Goal: Information Seeking & Learning: Find specific fact

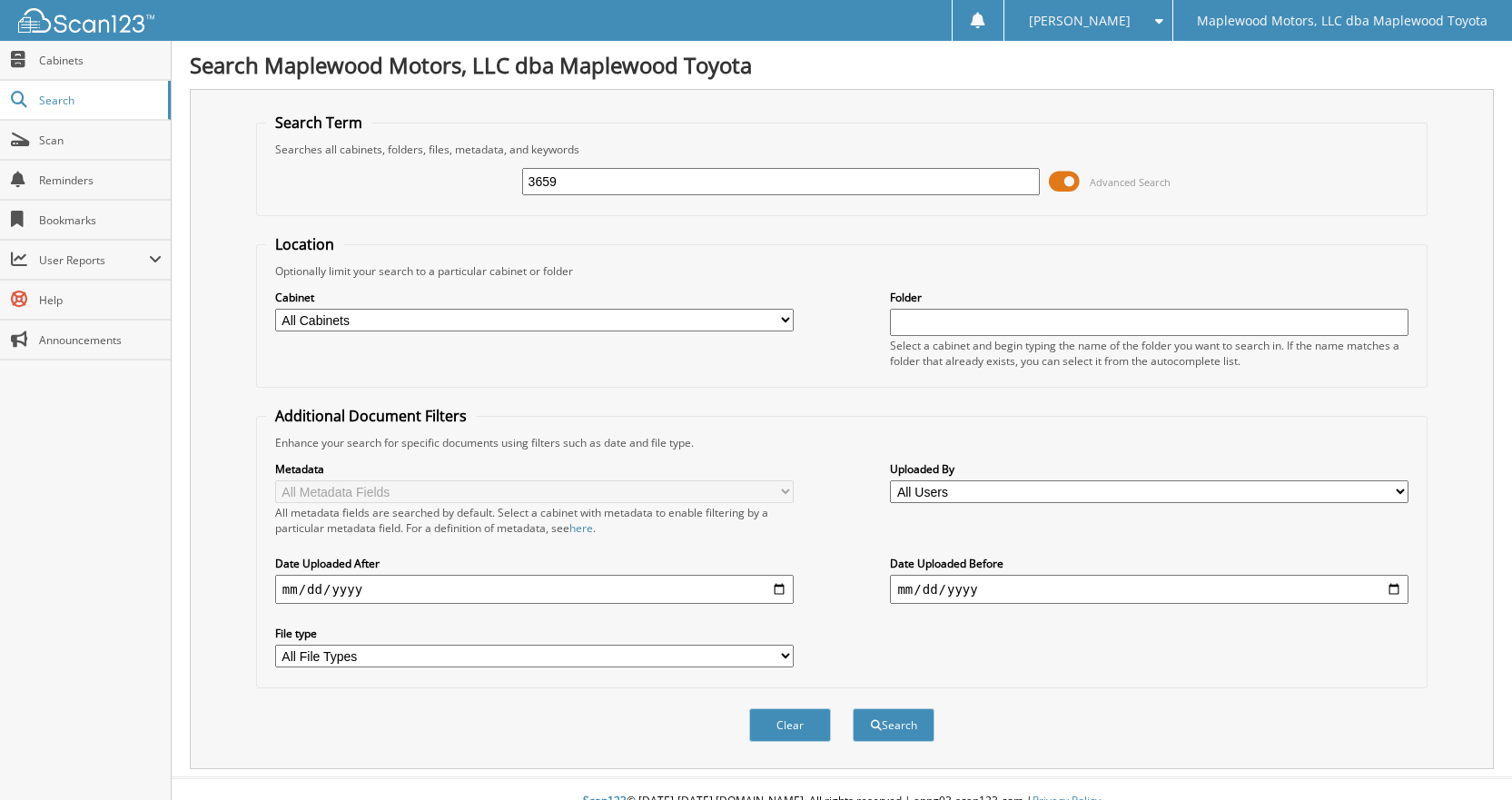
type input "3659"
click at [853, 709] on button "Search" at bounding box center [893, 725] width 81 height 33
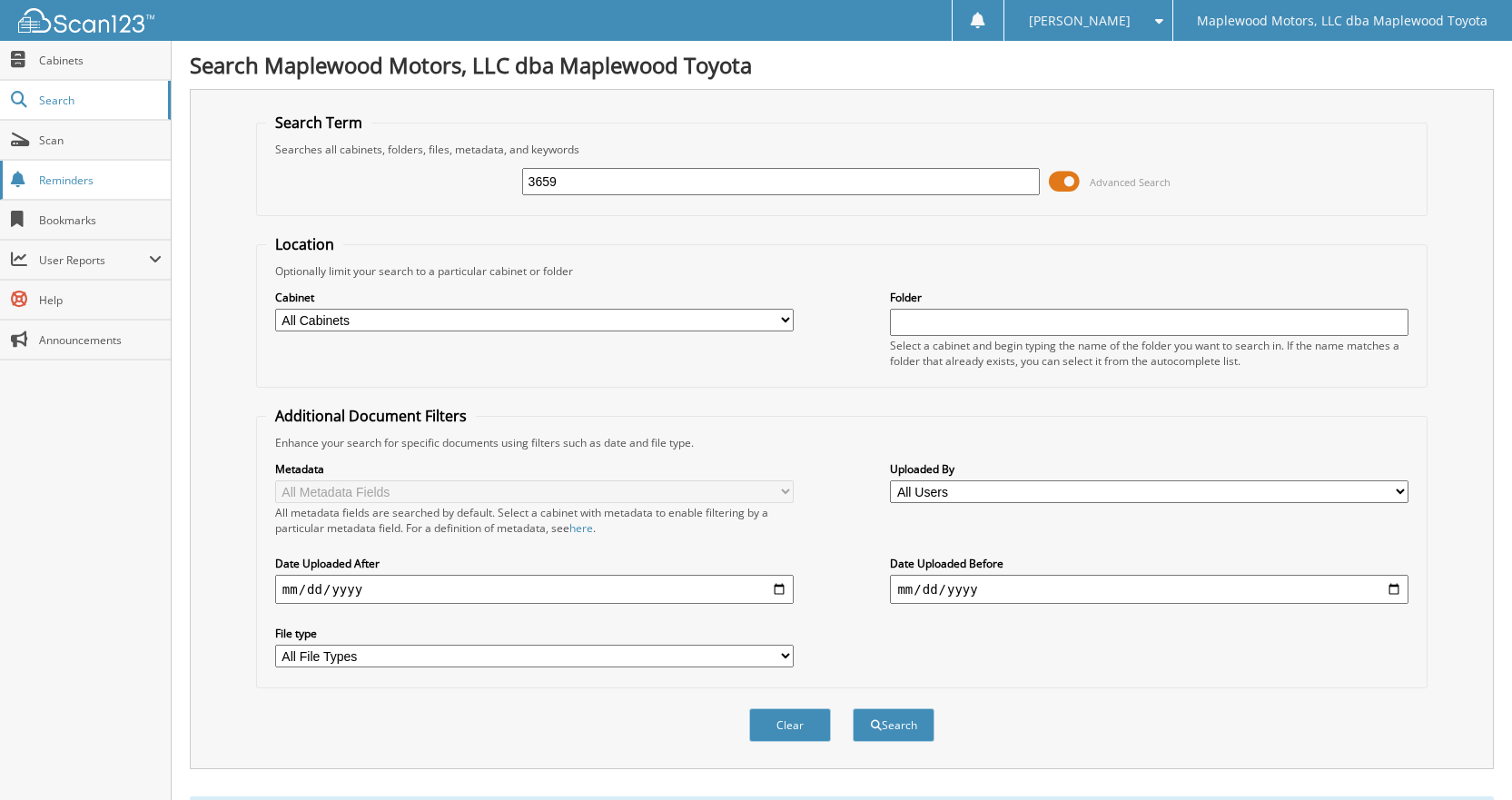
drag, startPoint x: 329, startPoint y: 185, endPoint x: 115, endPoint y: 183, distance: 214.0
type input "PERSONAL PROTECTION"
click at [853, 709] on button "Search" at bounding box center [893, 725] width 81 height 33
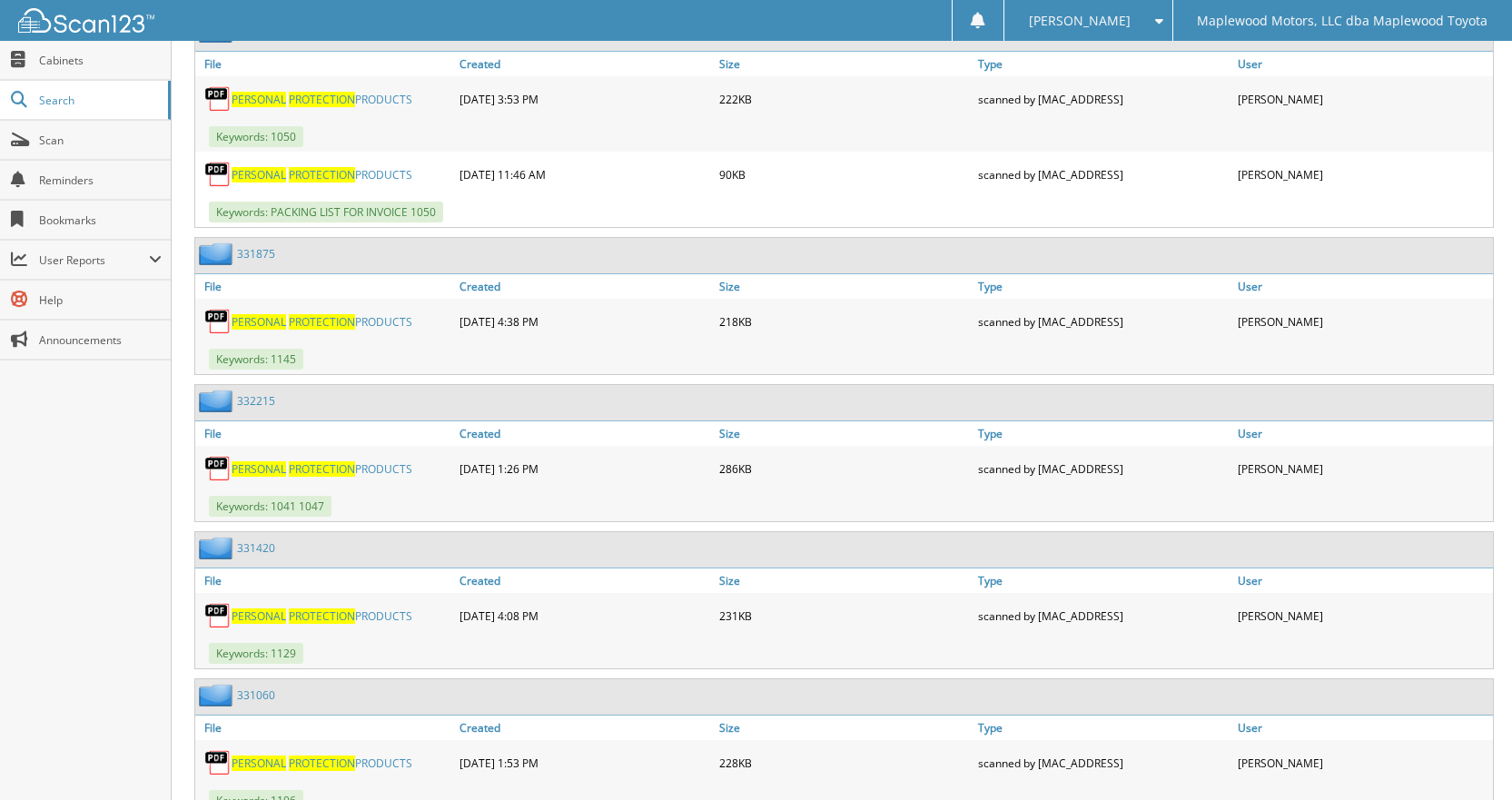
scroll to position [1174, 0]
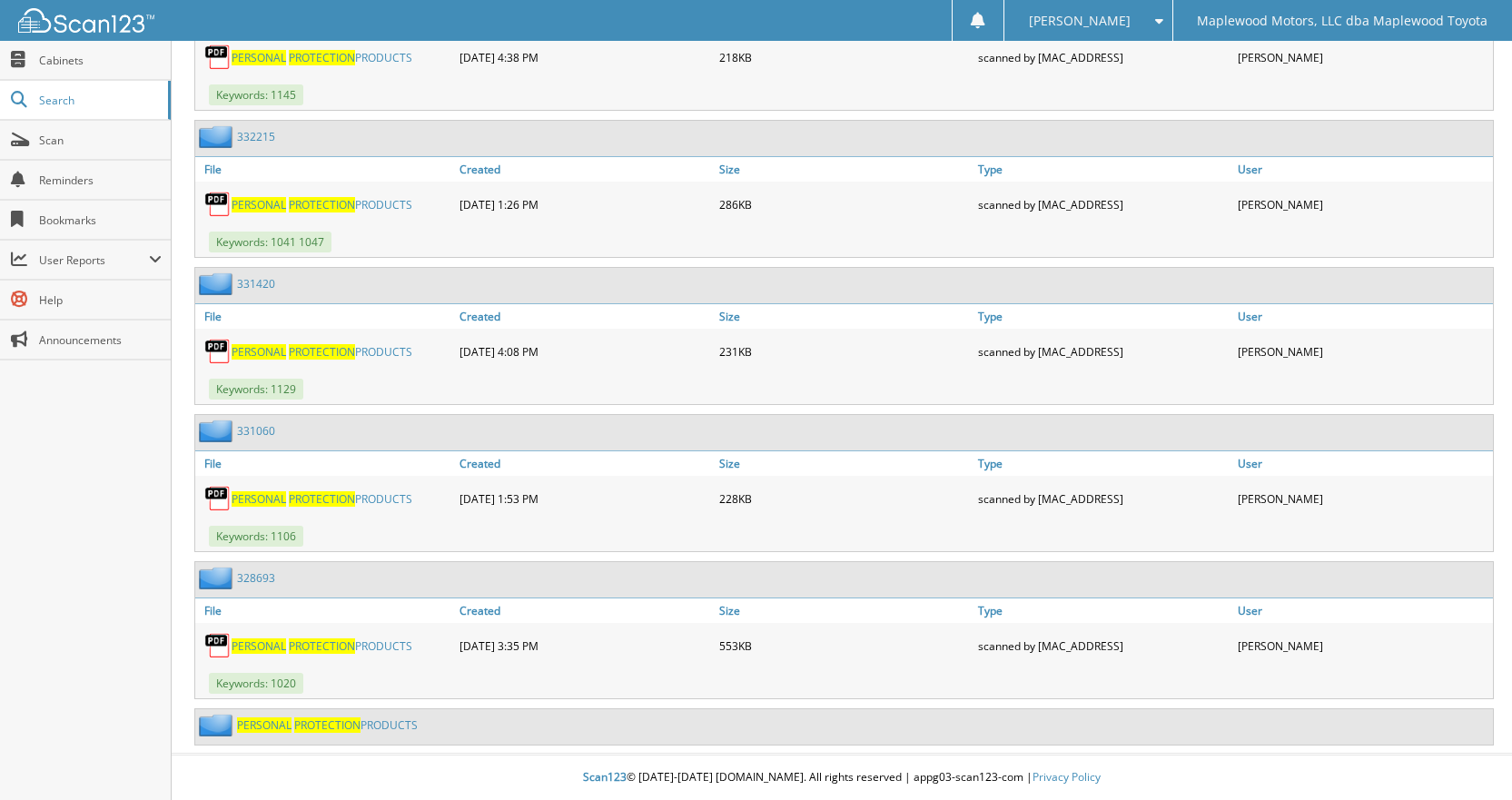
click at [259, 579] on link "328693" at bounding box center [256, 578] width 38 height 15
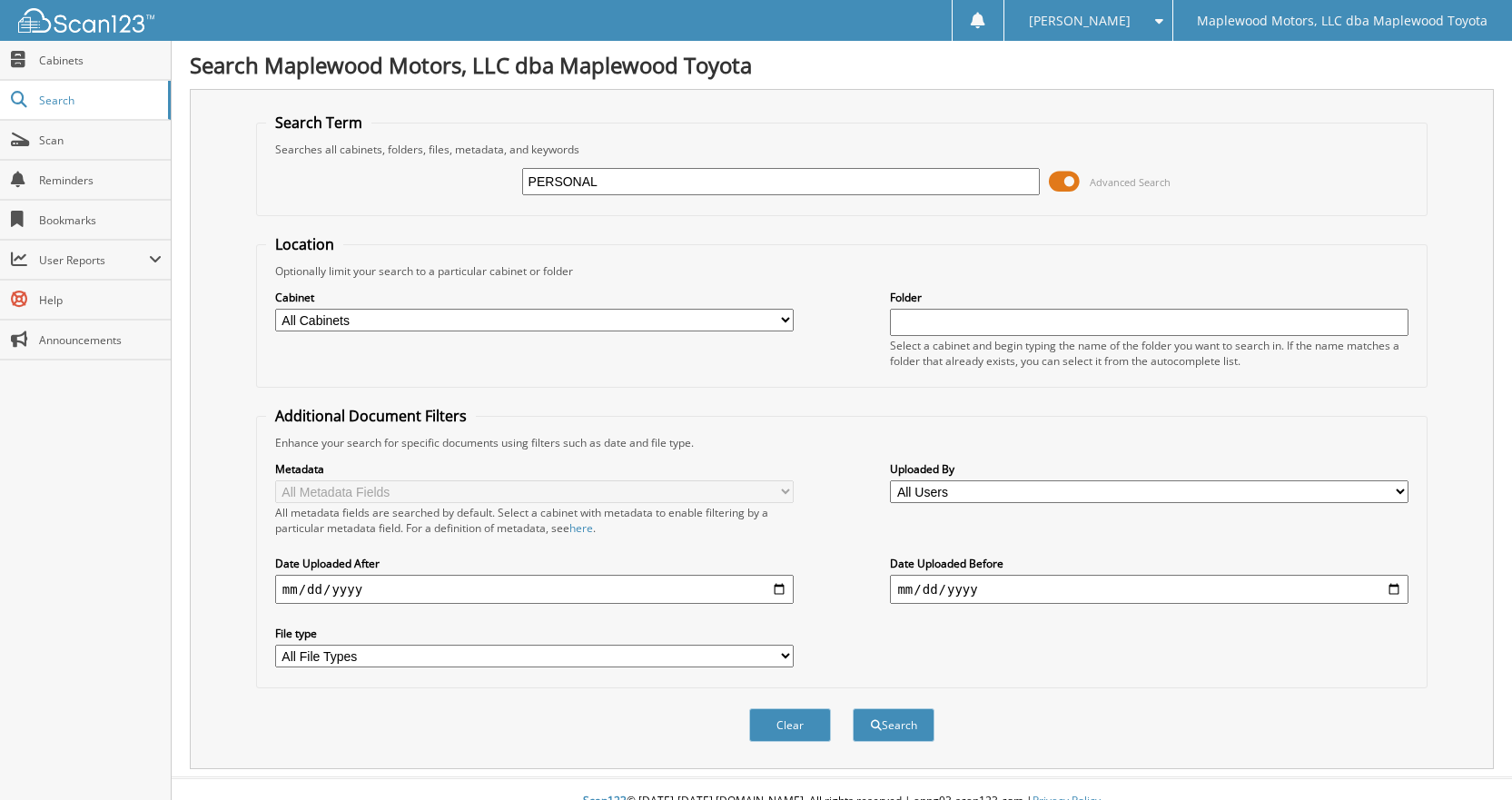
type input "PERSONAL PROTECTION"
click at [864, 708] on div "Search" at bounding box center [893, 725] width 85 height 37
click at [868, 722] on button "Search" at bounding box center [893, 725] width 81 height 33
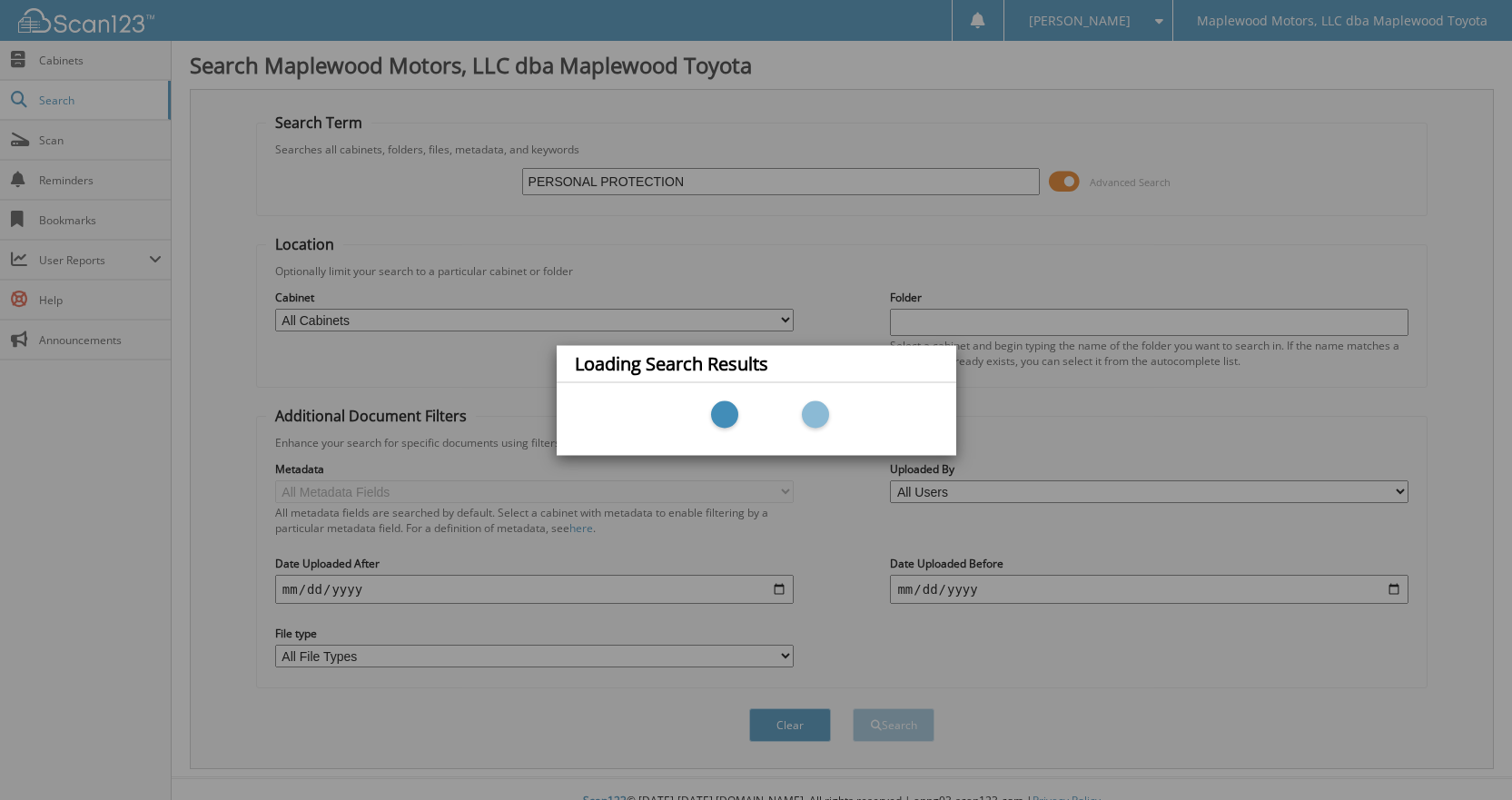
scroll to position [19, 0]
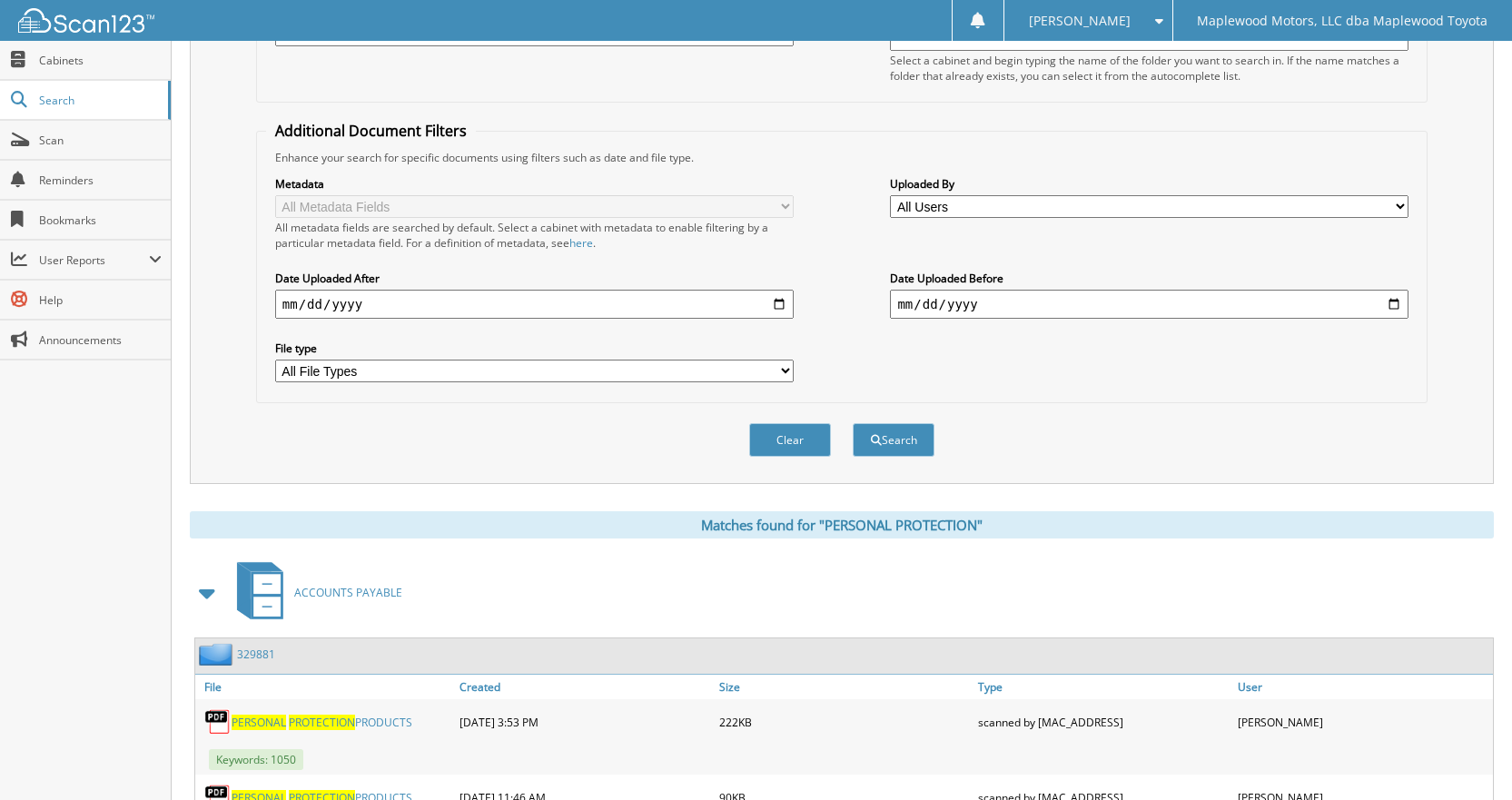
scroll to position [364, 0]
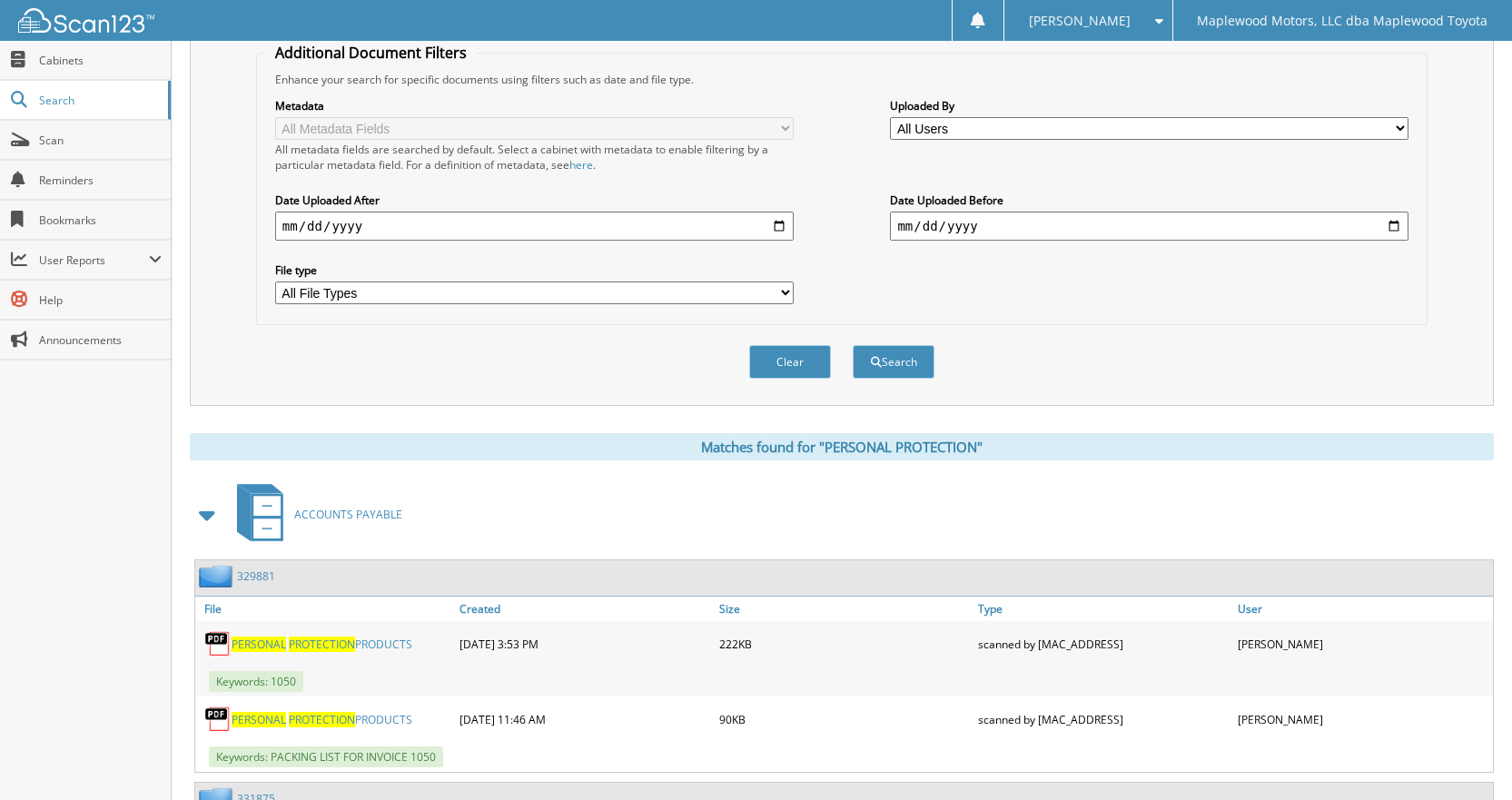
click at [263, 578] on link "329881" at bounding box center [256, 576] width 38 height 15
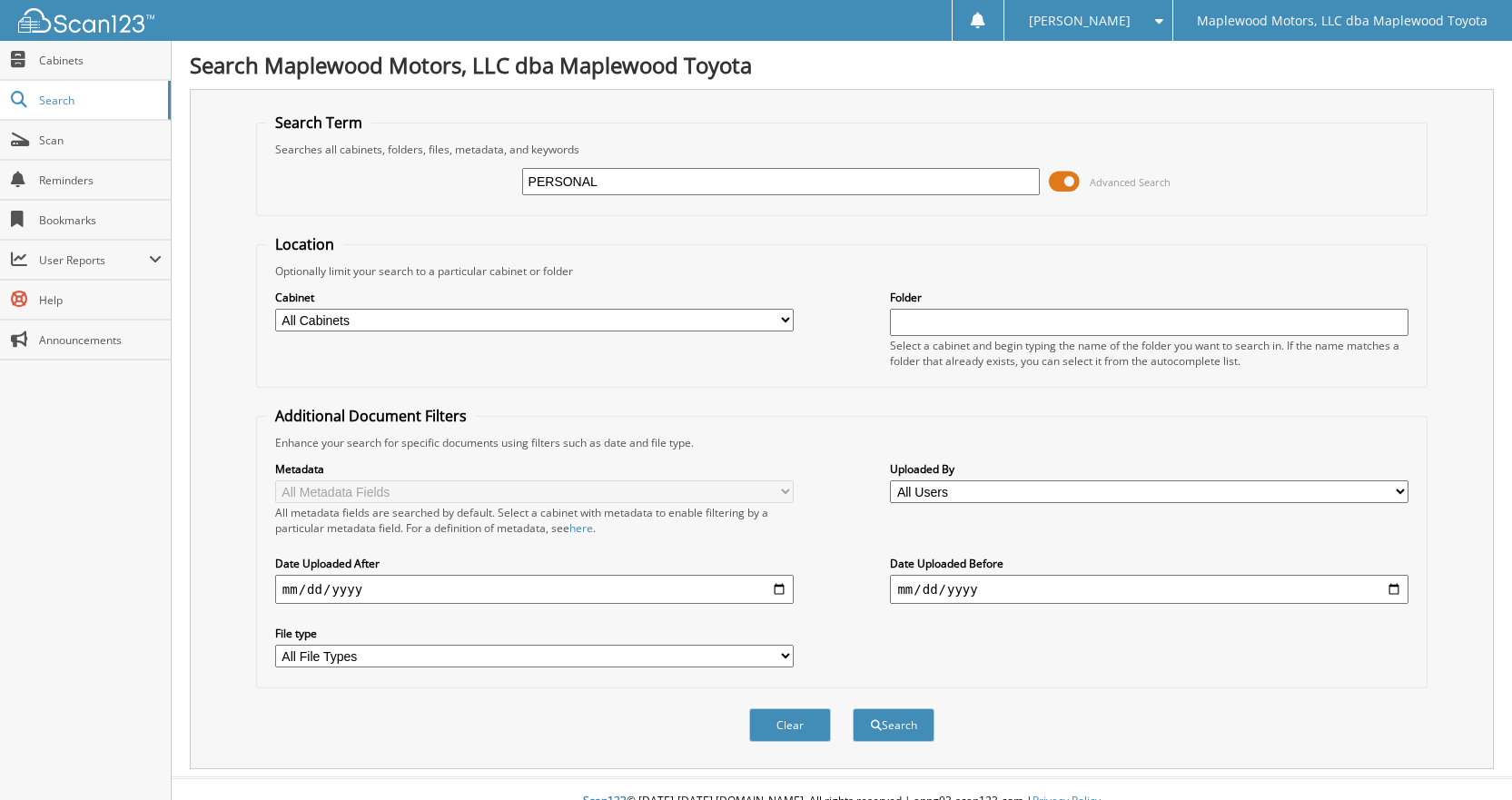
type input "PERSONAL PROTECTION"
click at [892, 730] on button "Search" at bounding box center [893, 725] width 81 height 33
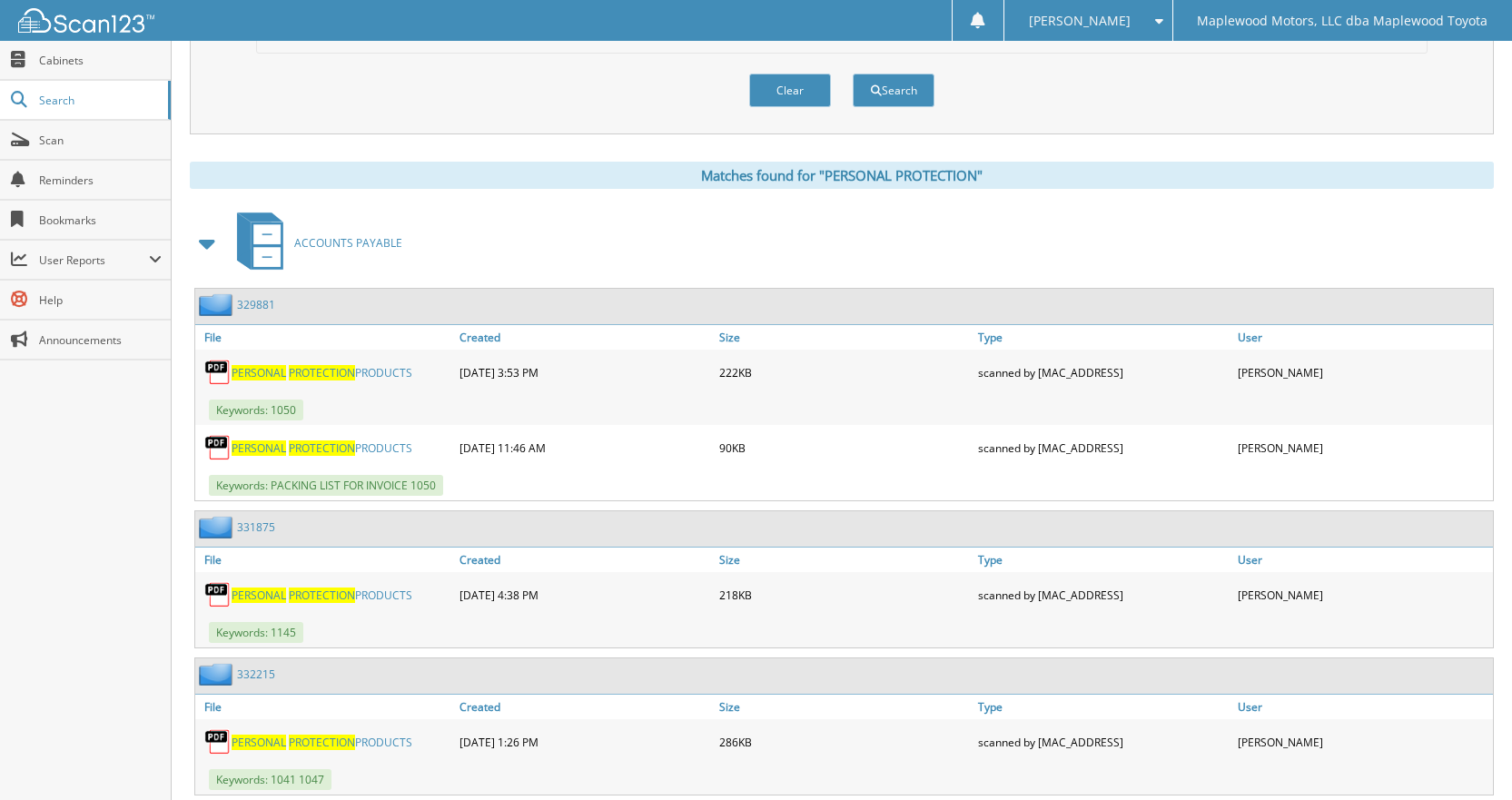
scroll to position [727, 0]
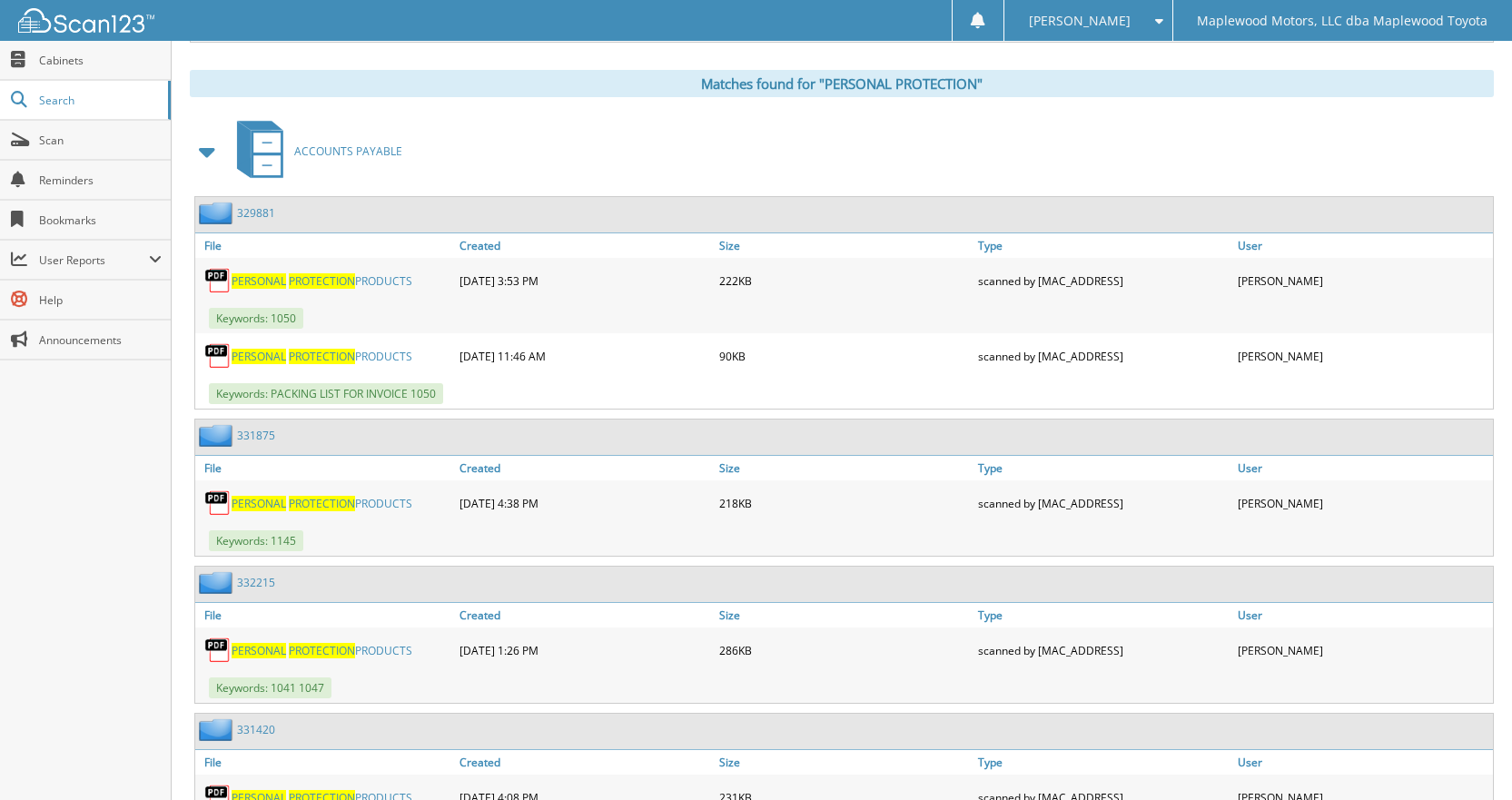
click at [232, 441] on img at bounding box center [218, 435] width 38 height 23
click at [247, 437] on link "331875" at bounding box center [256, 435] width 38 height 15
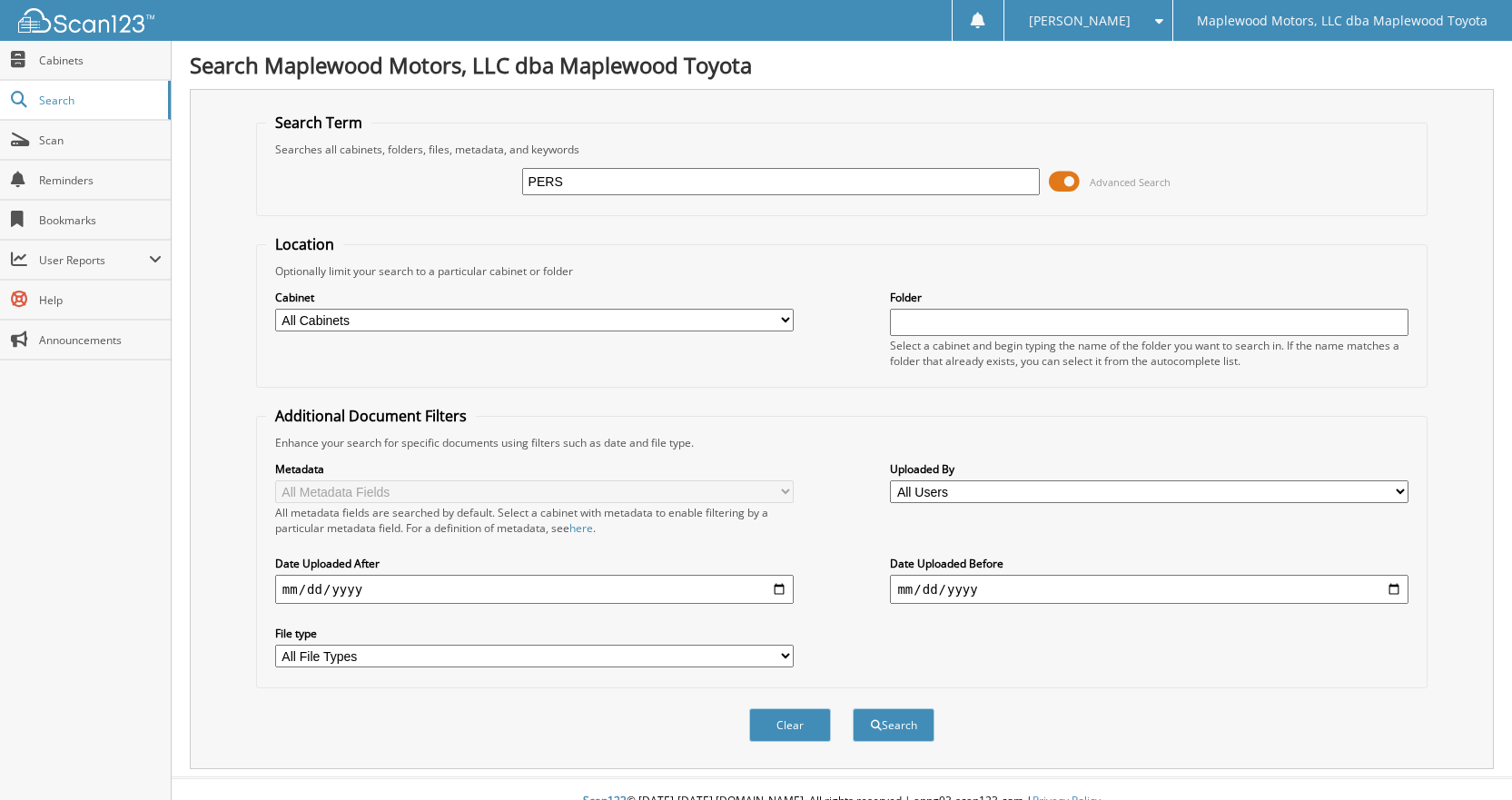
type input "PERSONAL PROTECTION"
click at [897, 734] on button "Search" at bounding box center [893, 725] width 81 height 33
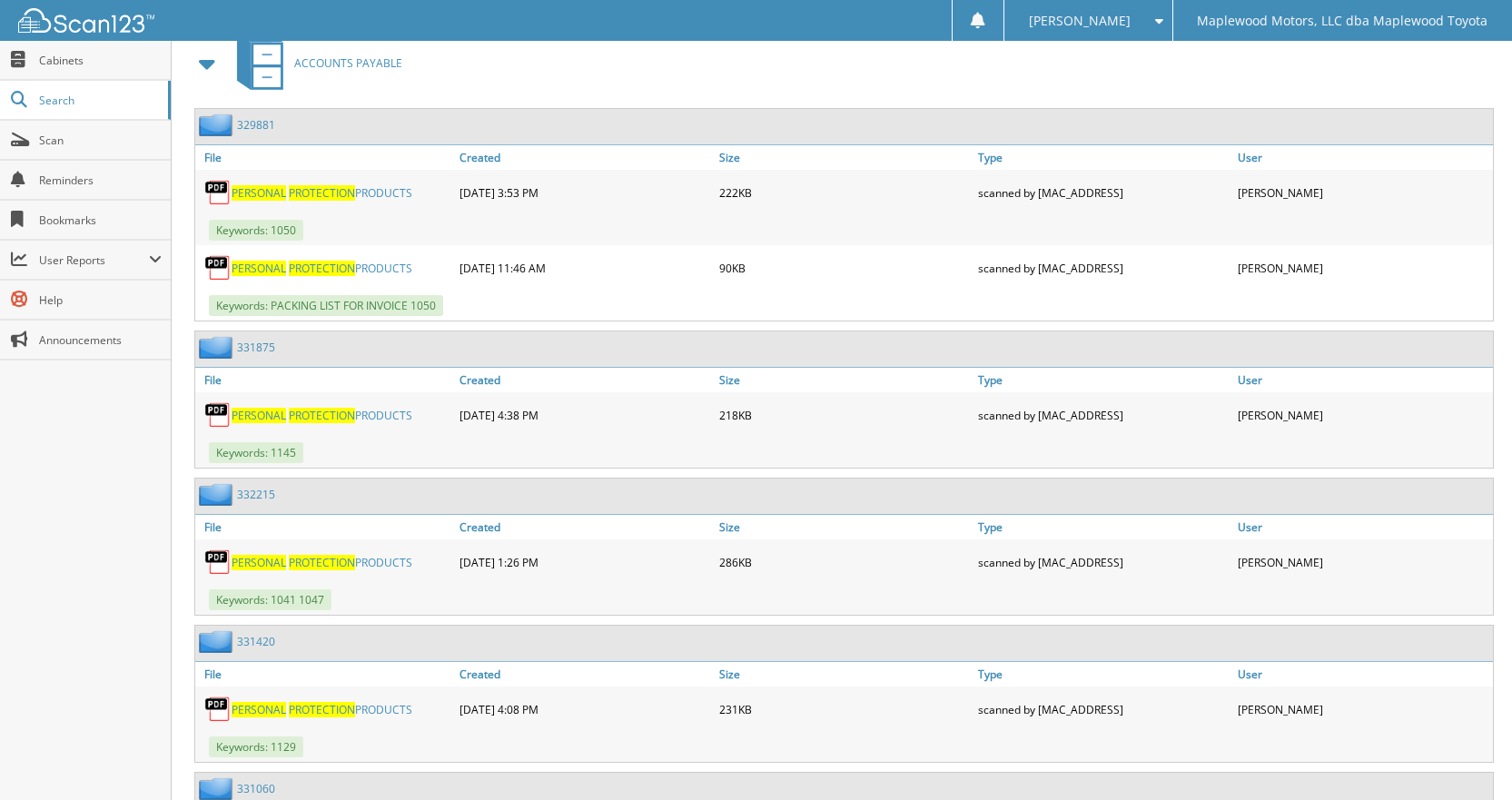
scroll to position [818, 0]
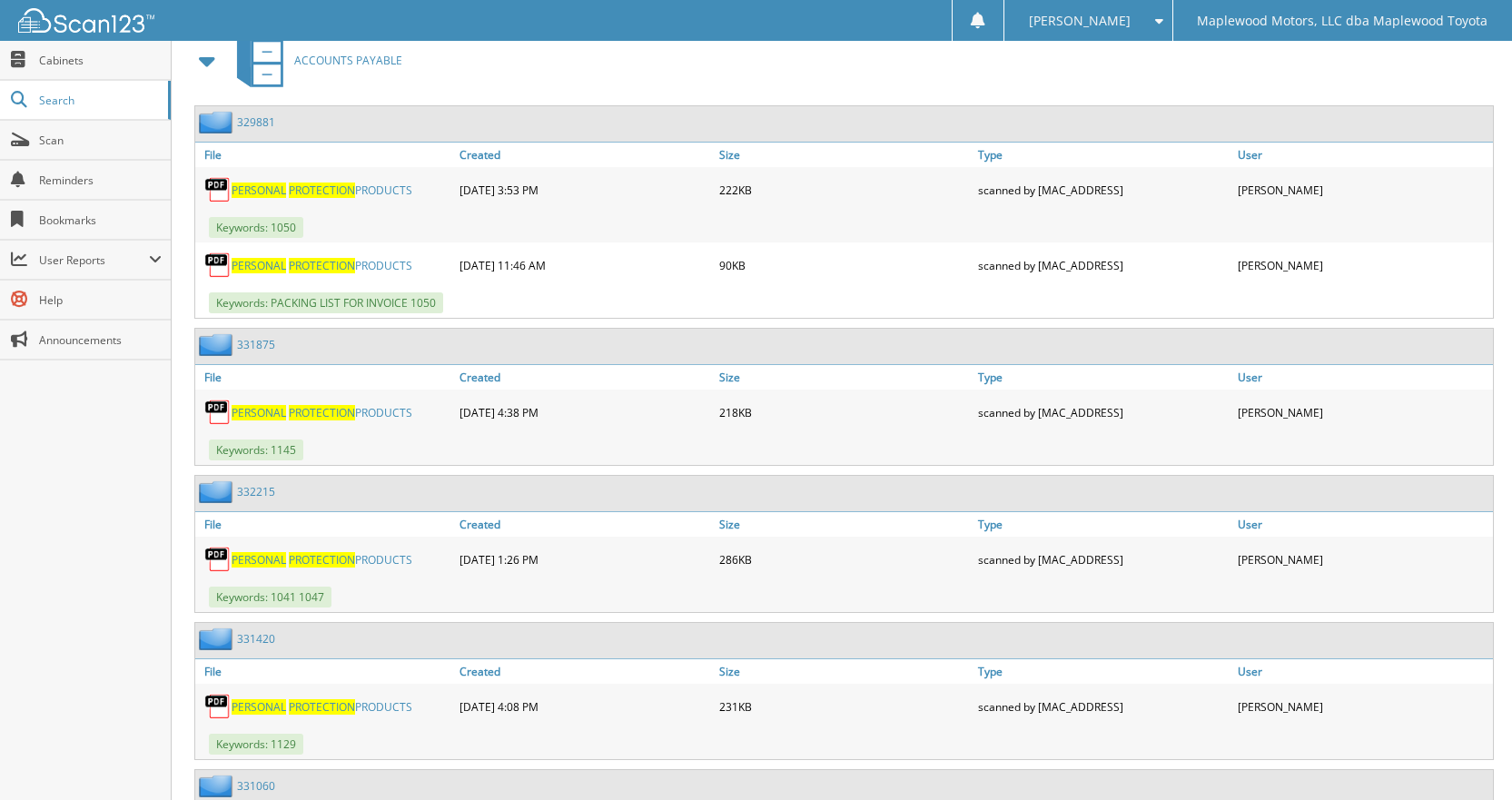
click at [261, 488] on link "332215" at bounding box center [256, 492] width 38 height 15
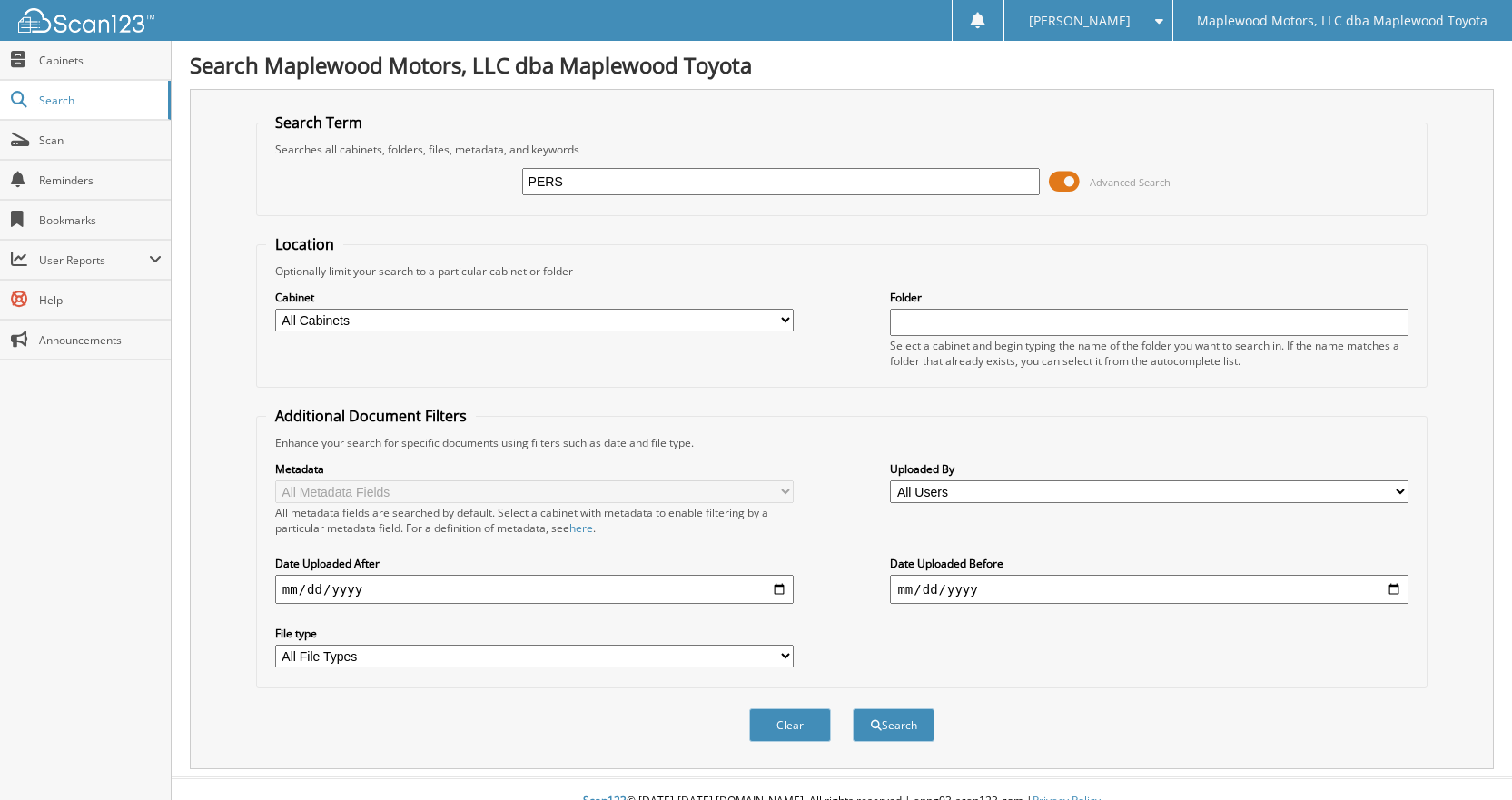
type input "PERSONAL PROTECTION"
click at [897, 714] on button "Search" at bounding box center [893, 725] width 81 height 33
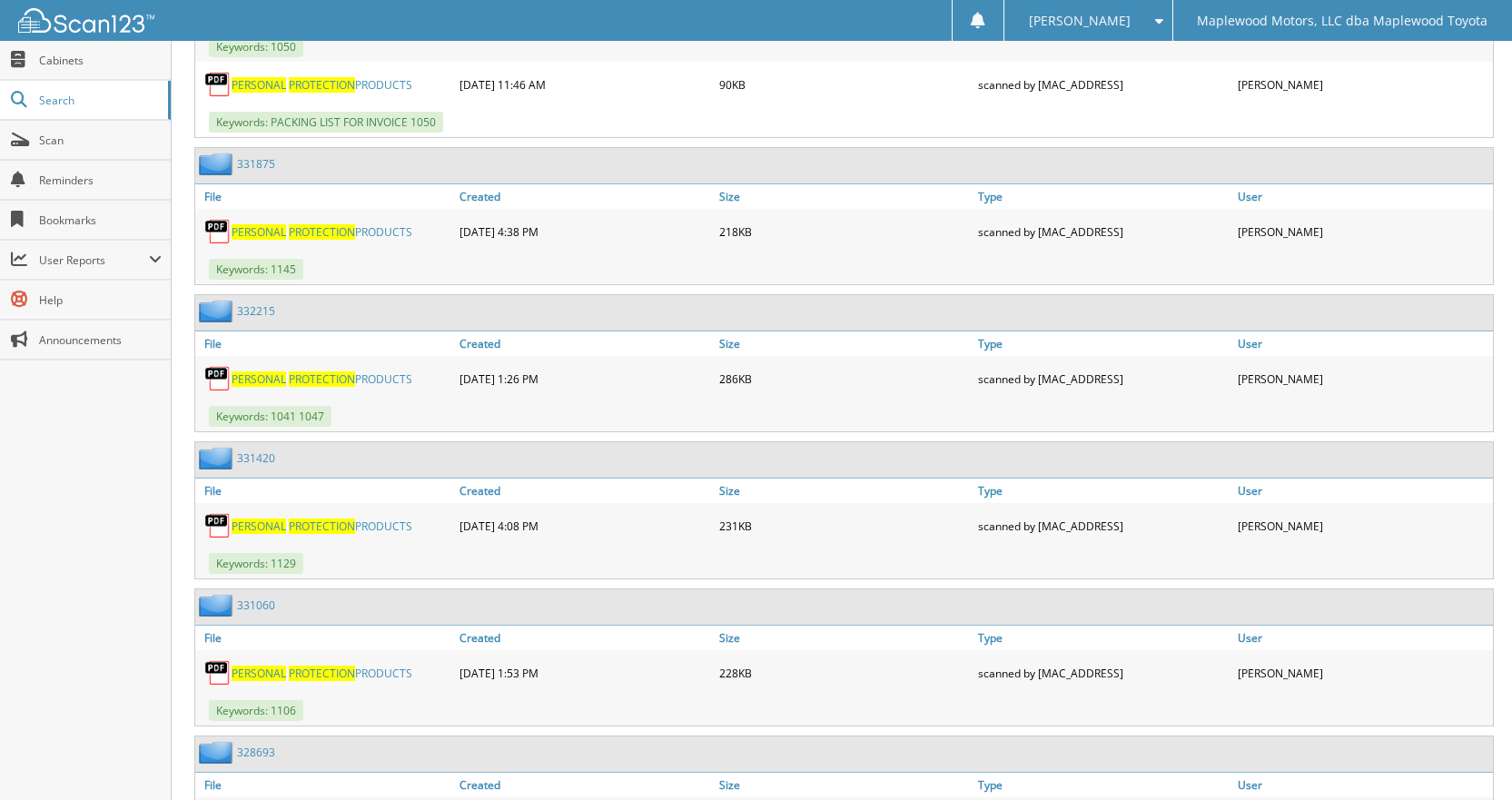
scroll to position [999, 0]
click at [237, 464] on link "331420" at bounding box center [256, 457] width 38 height 15
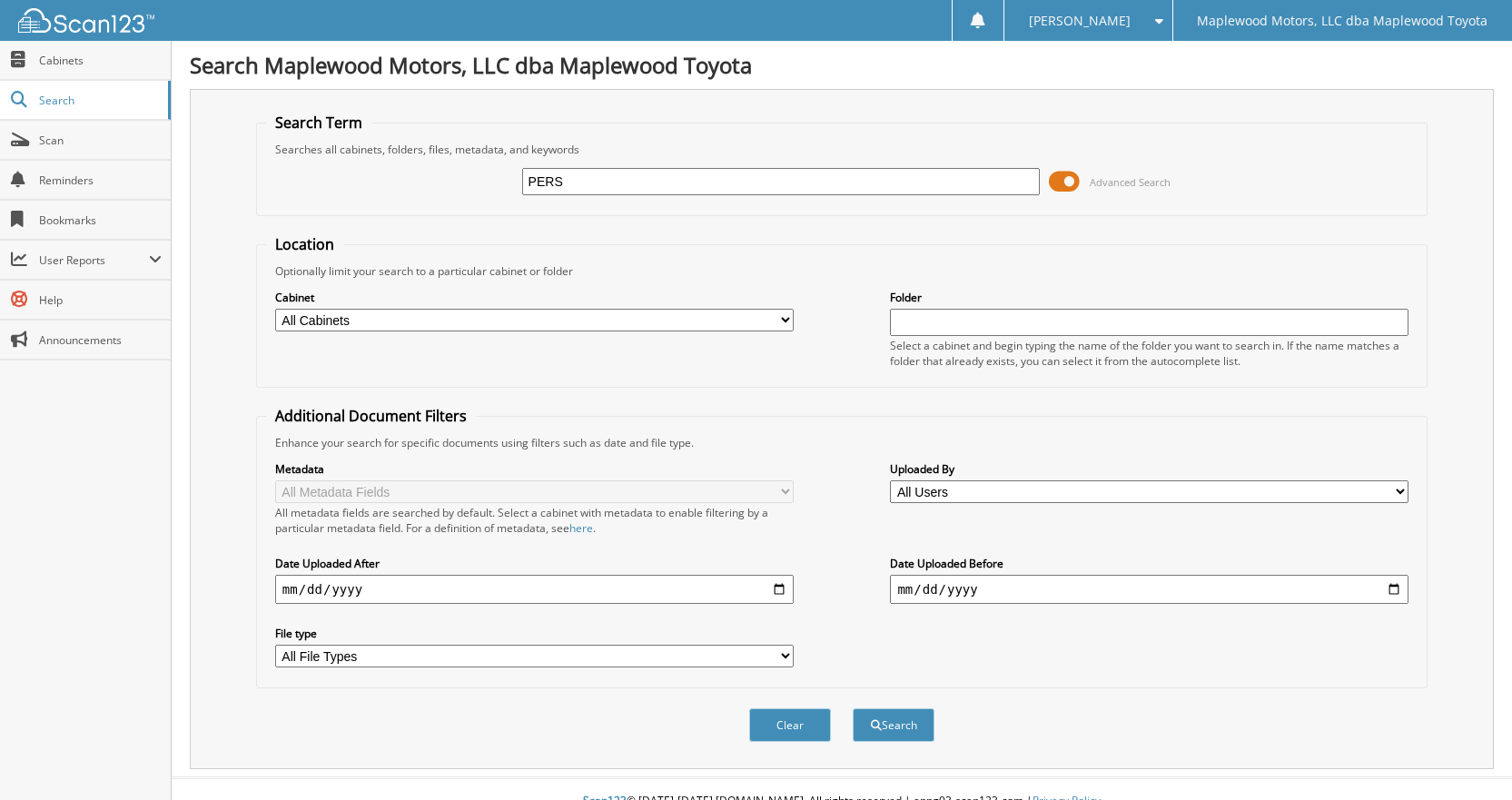
type input "PERSONAL PROTECTION"
click at [890, 717] on button "Search" at bounding box center [893, 725] width 81 height 33
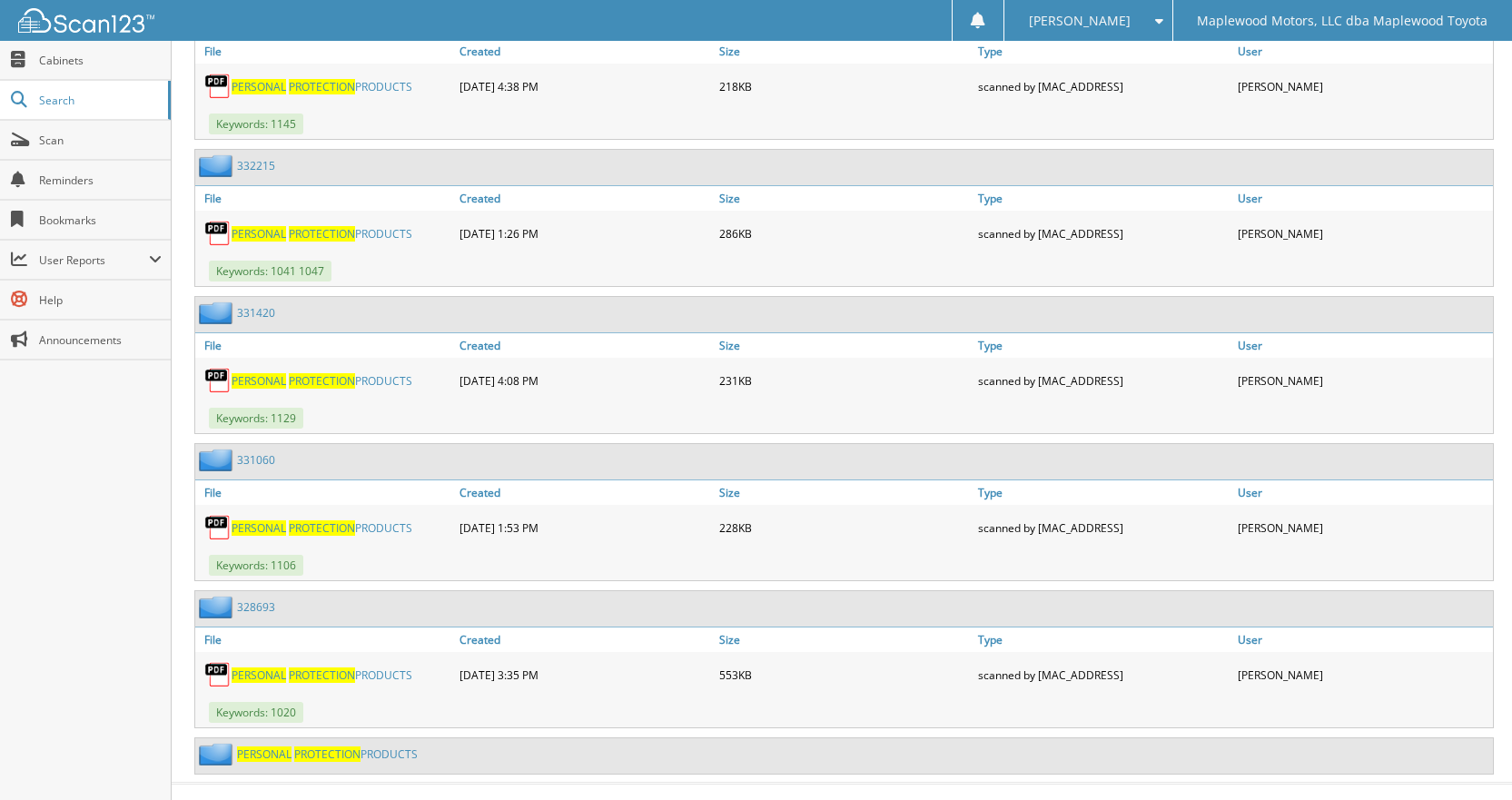
scroll to position [1174, 0]
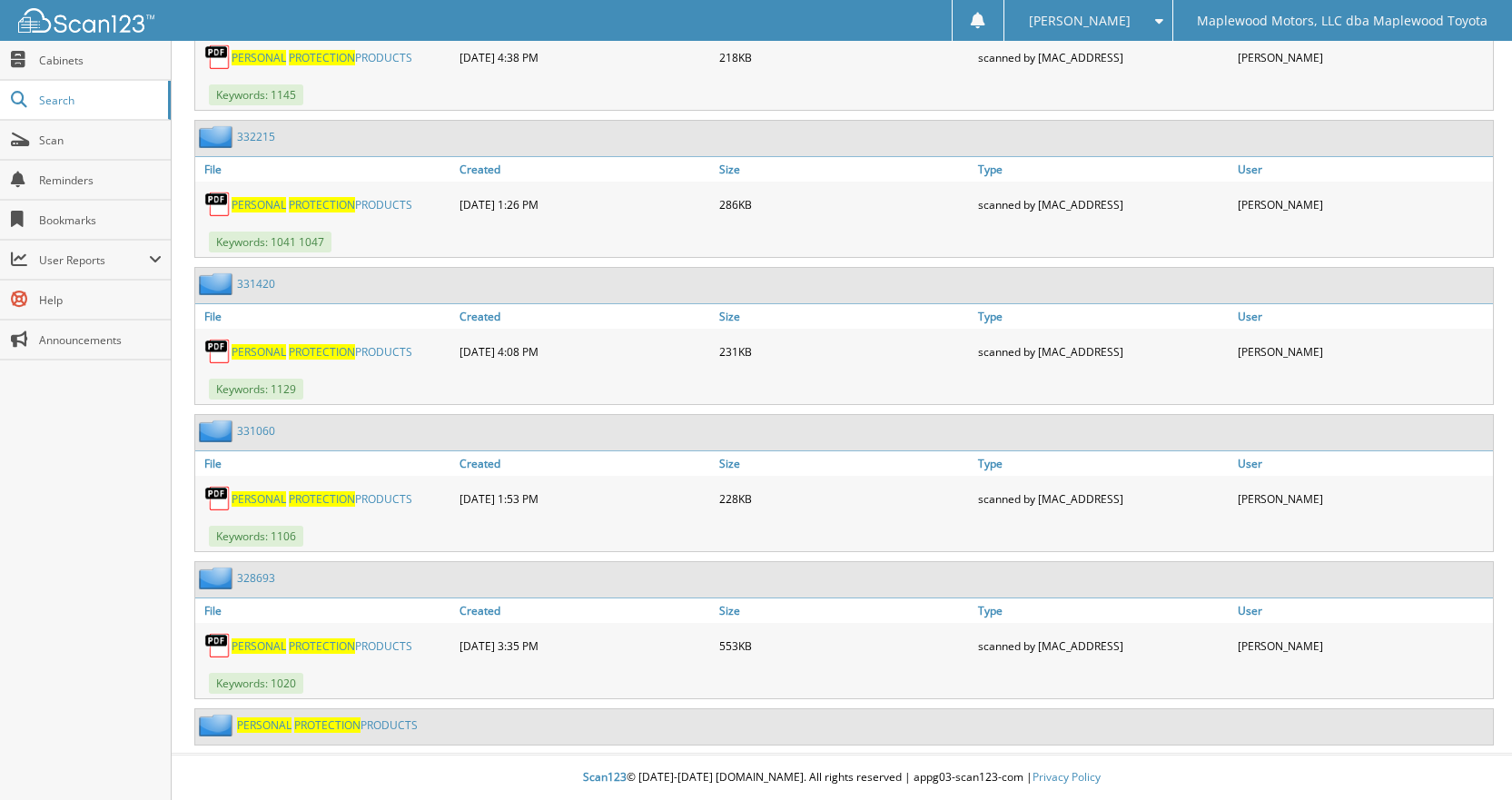
click at [236, 432] on img at bounding box center [218, 432] width 38 height 23
click at [249, 435] on link "331060" at bounding box center [256, 431] width 38 height 15
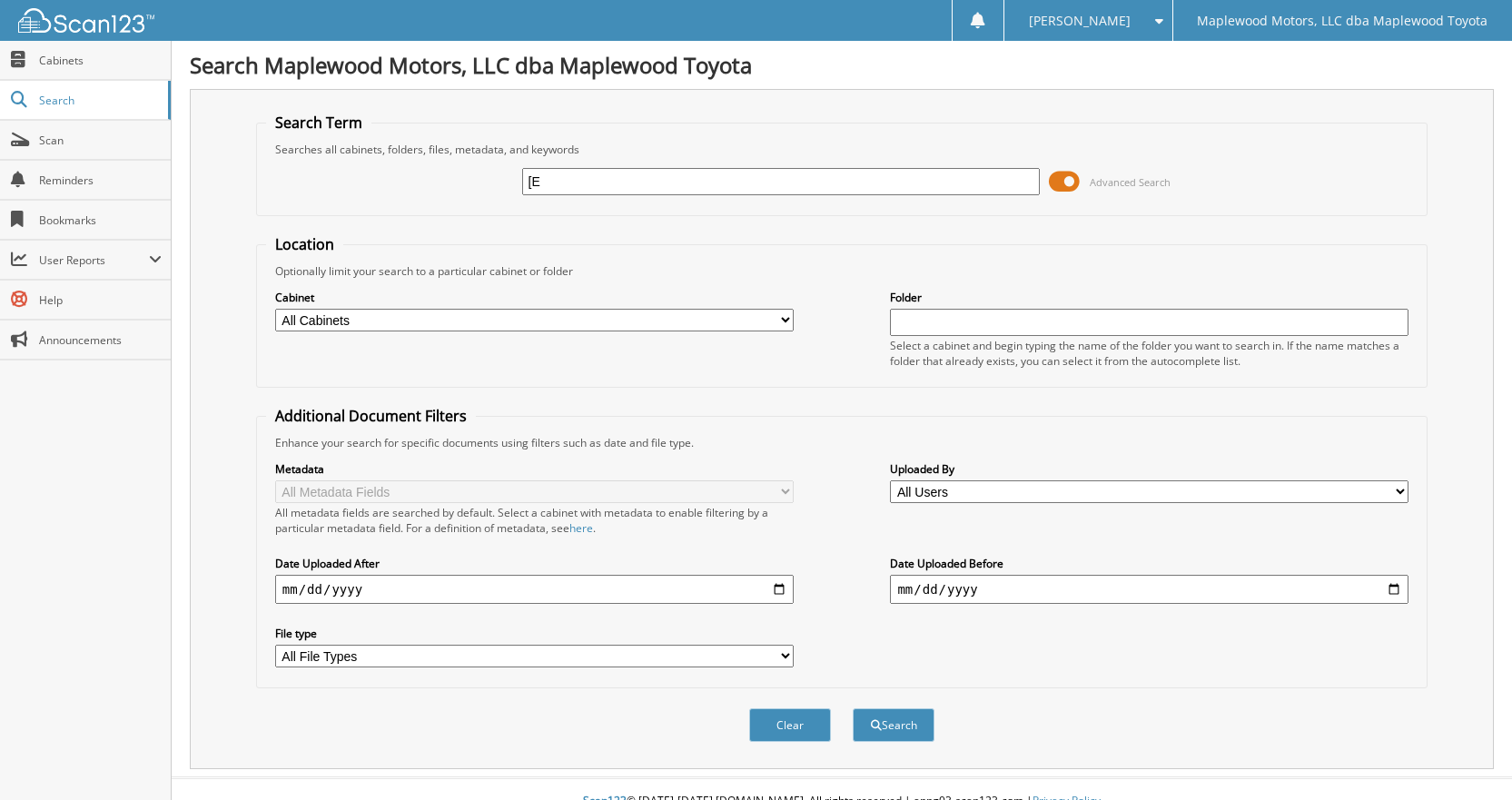
type input "["
type input "PERSONAL PROTECTION"
click at [920, 722] on button "Search" at bounding box center [893, 725] width 81 height 33
